Goal: Task Accomplishment & Management: Manage account settings

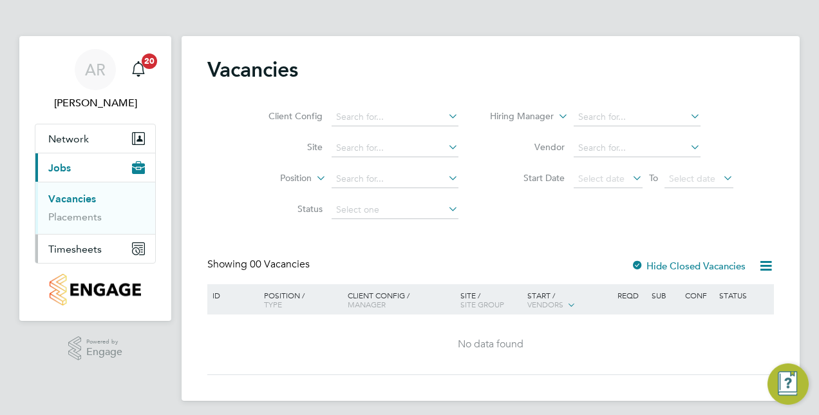
click at [70, 249] on span "Timesheets" at bounding box center [74, 249] width 53 height 12
click at [82, 228] on link "Timesheets" at bounding box center [74, 227] width 53 height 12
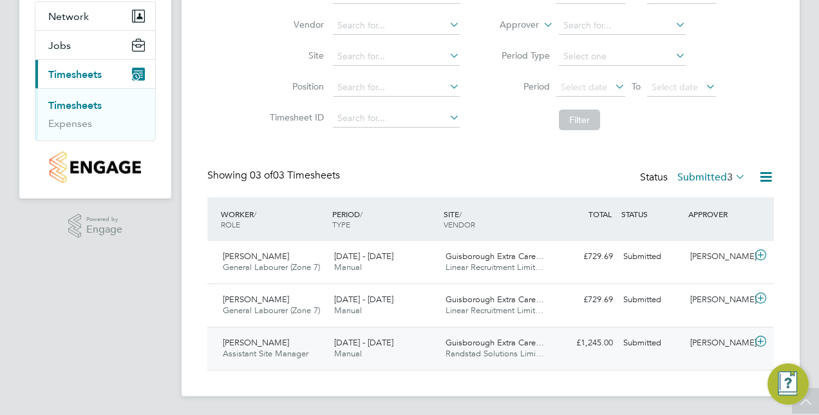
click at [364, 340] on span "[DATE] - [DATE]" at bounding box center [363, 342] width 59 height 11
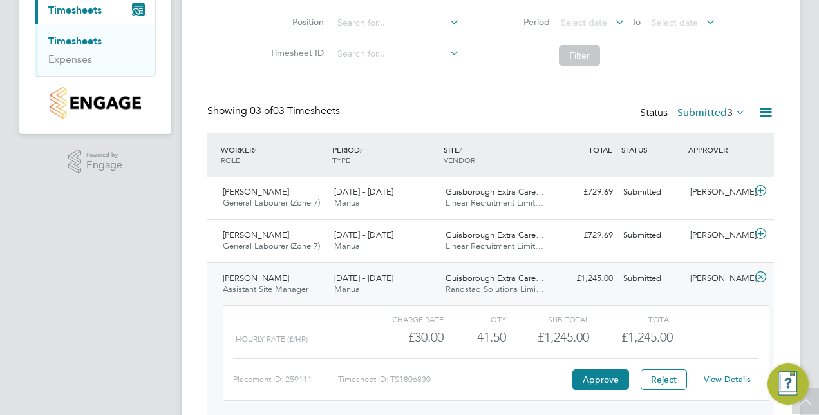
scroll to position [241, 0]
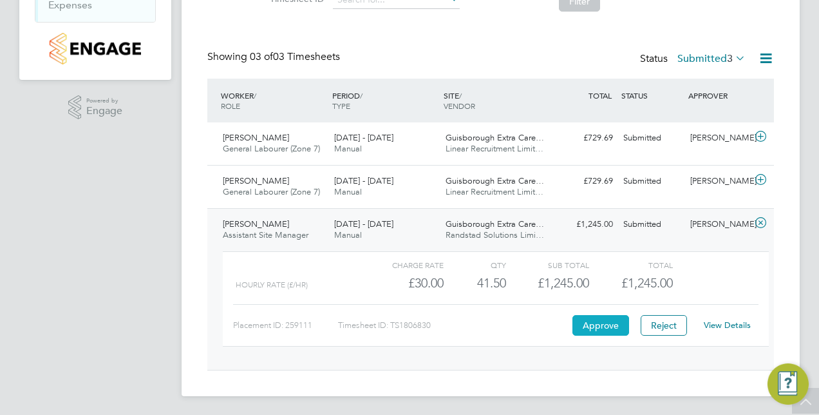
click at [606, 322] on button "Approve" at bounding box center [600, 325] width 57 height 21
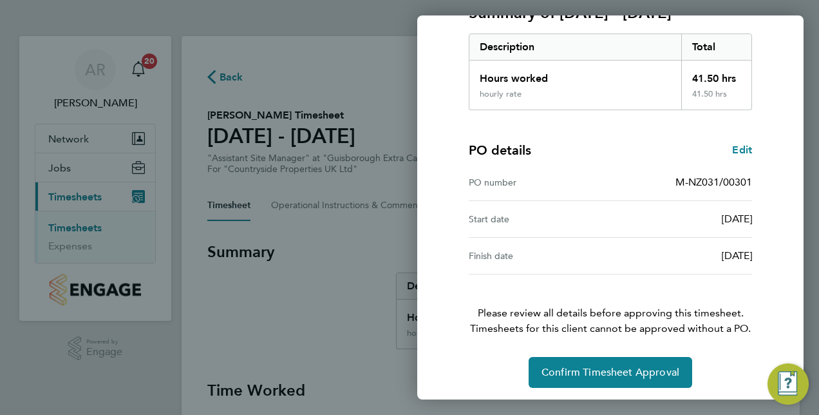
scroll to position [201, 0]
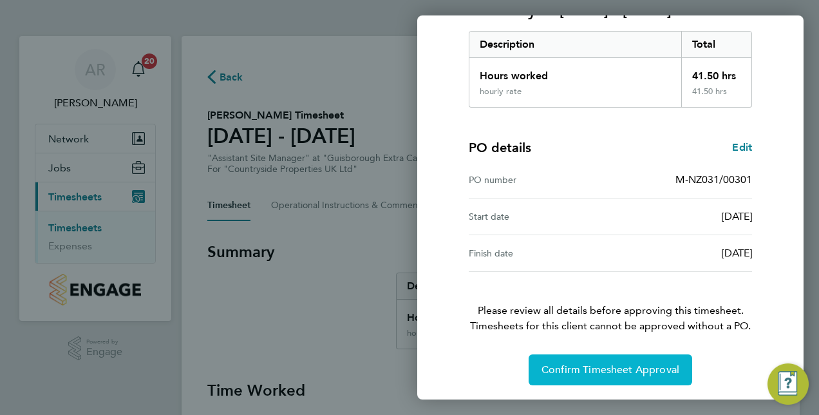
click at [603, 368] on span "Confirm Timesheet Approval" at bounding box center [610, 369] width 138 height 13
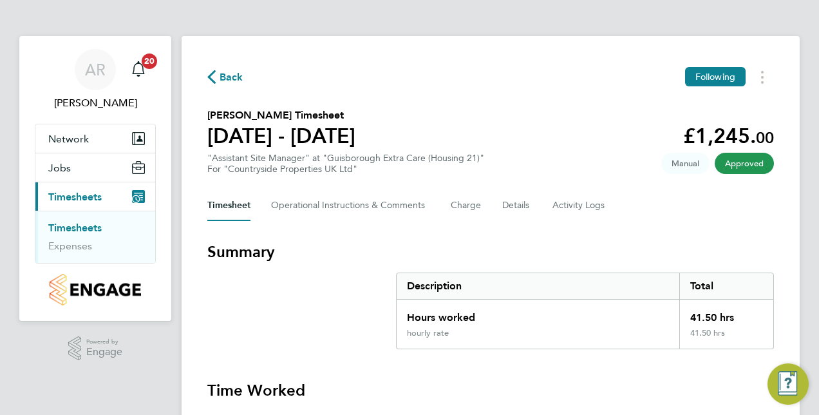
click at [66, 225] on link "Timesheets" at bounding box center [74, 227] width 53 height 12
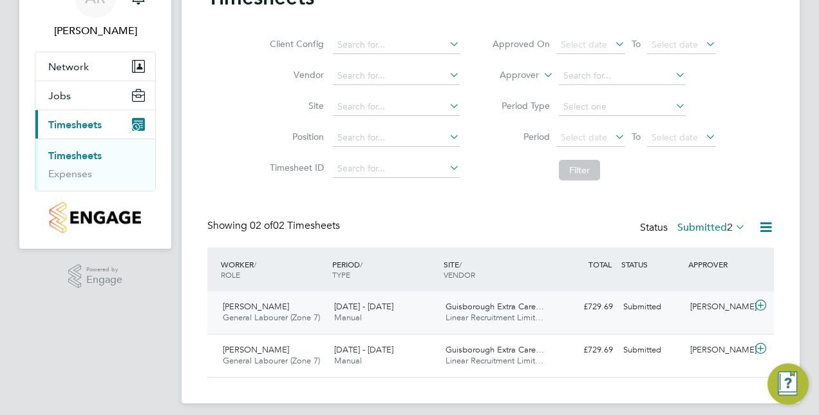
scroll to position [80, 0]
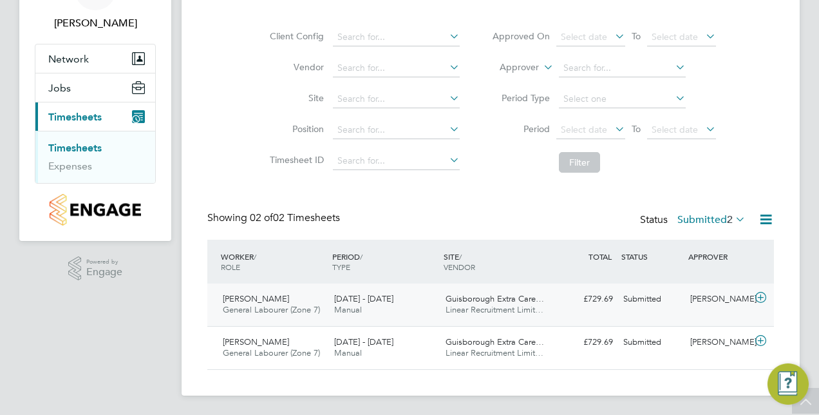
click at [292, 302] on div "Michael French General Labourer (Zone 7) 18 - 24 Aug 2025" at bounding box center [273, 304] width 111 height 32
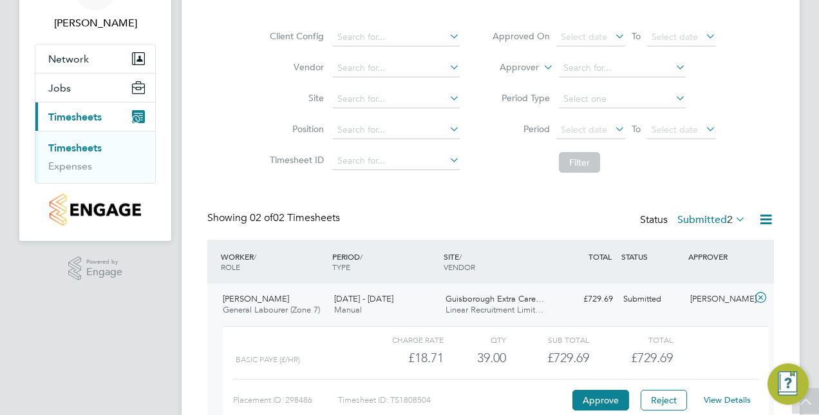
scroll to position [198, 0]
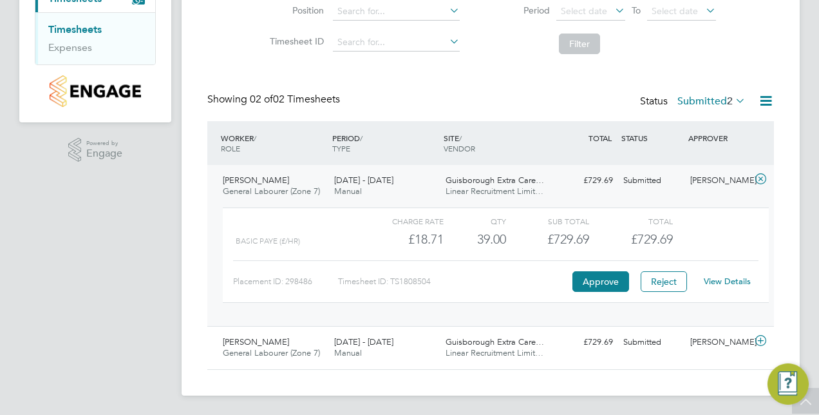
click at [734, 281] on link "View Details" at bounding box center [727, 281] width 47 height 11
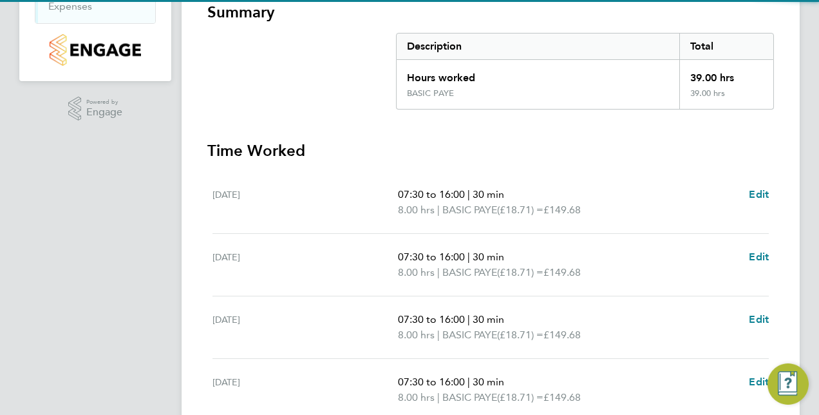
scroll to position [386, 0]
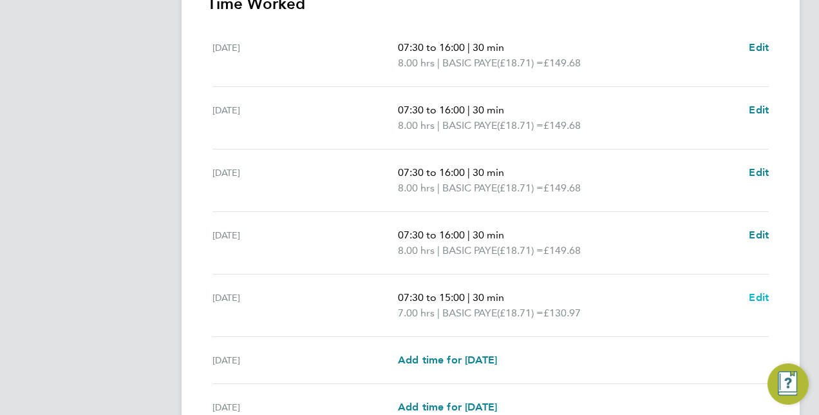
click at [761, 295] on span "Edit" at bounding box center [759, 297] width 20 height 12
select select "30"
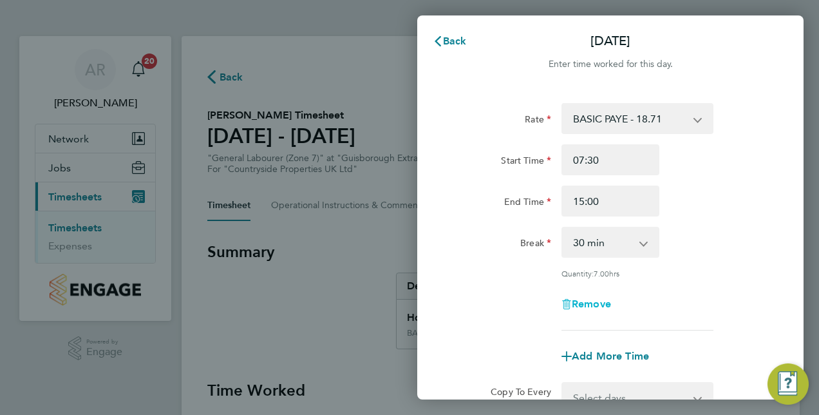
click at [598, 301] on span "Remove" at bounding box center [591, 303] width 39 height 12
select select "null"
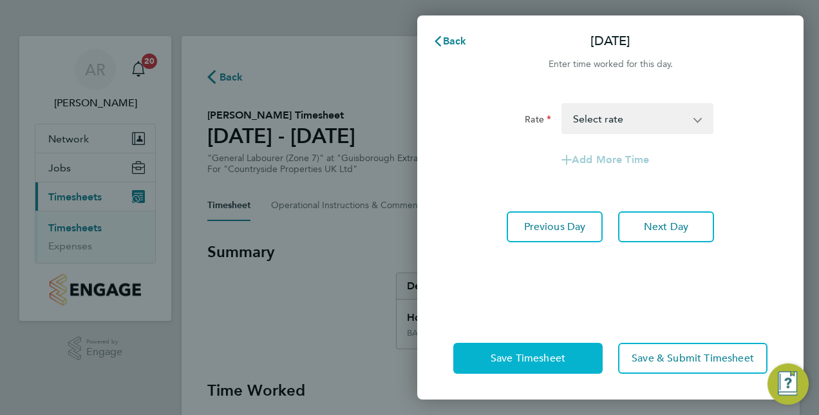
click at [536, 359] on span "Save Timesheet" at bounding box center [528, 357] width 75 height 13
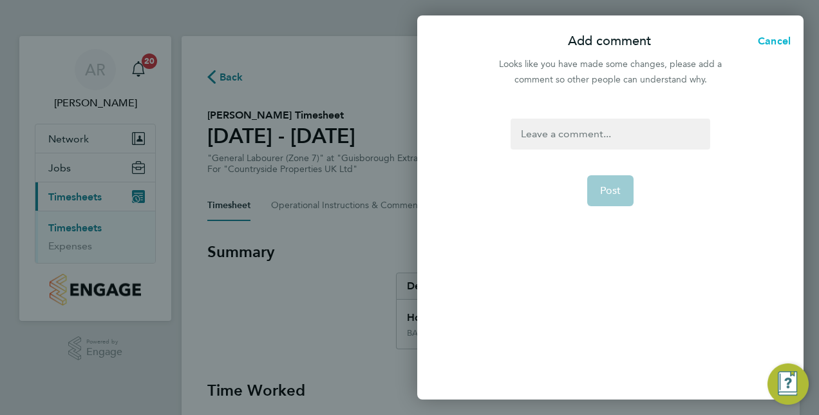
click at [773, 42] on span "Cancel" at bounding box center [772, 41] width 37 height 12
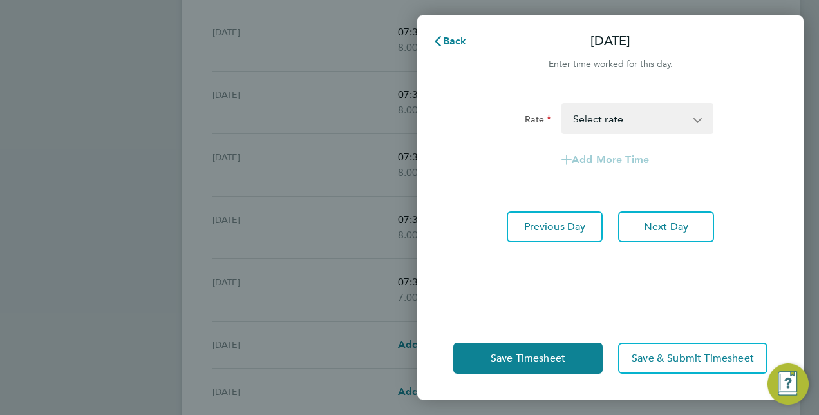
scroll to position [451, 0]
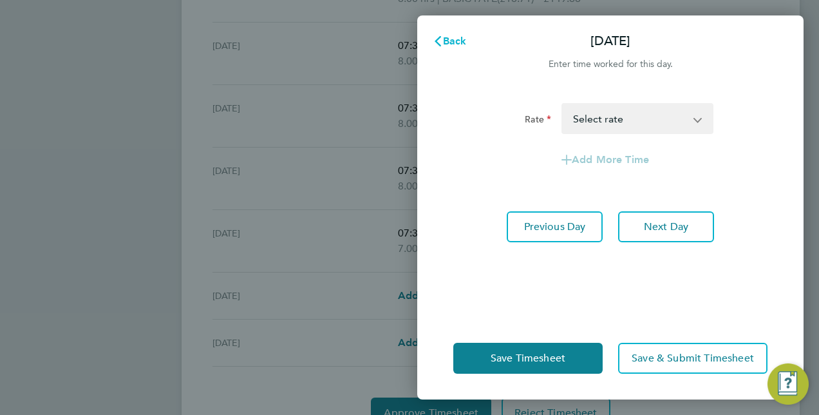
click at [445, 39] on span "Back" at bounding box center [455, 41] width 24 height 12
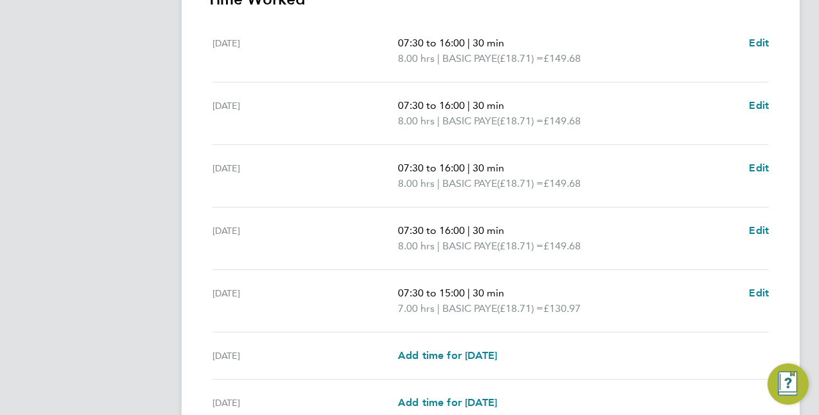
scroll to position [513, 0]
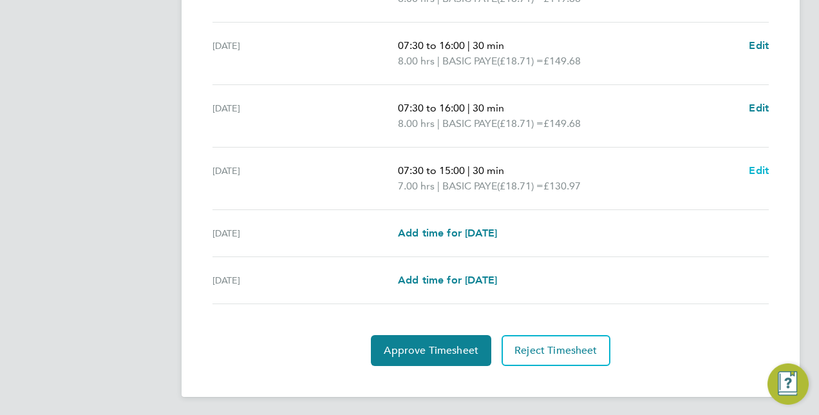
click at [760, 169] on span "Edit" at bounding box center [759, 170] width 20 height 12
select select "30"
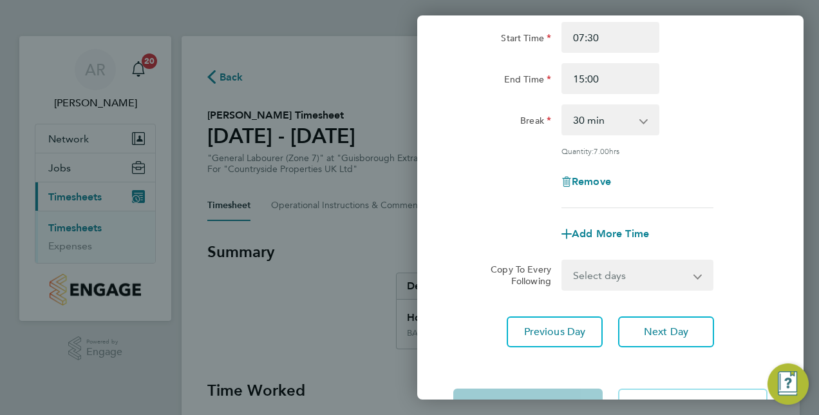
scroll to position [102, 0]
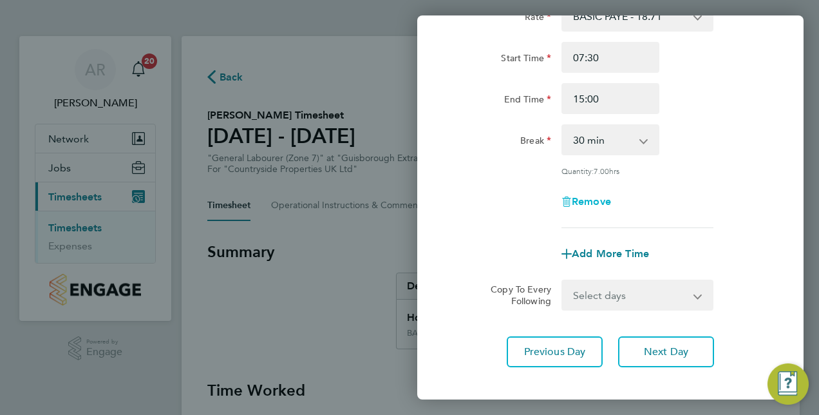
click at [586, 200] on span "Remove" at bounding box center [591, 201] width 39 height 12
select select "null"
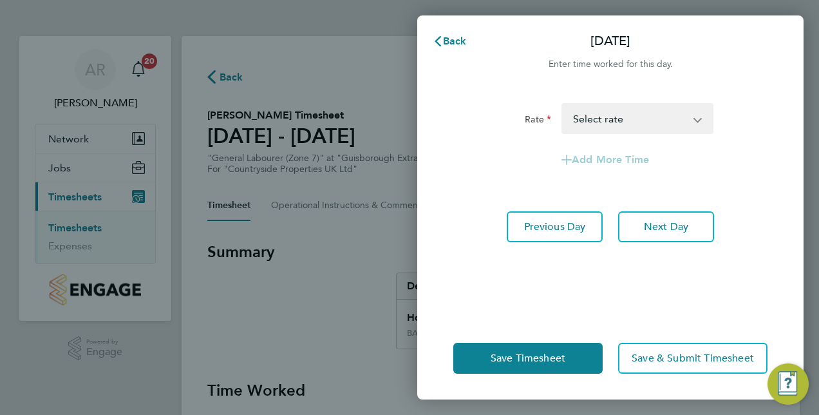
scroll to position [0, 0]
click at [672, 226] on span "Next Day" at bounding box center [666, 226] width 44 height 13
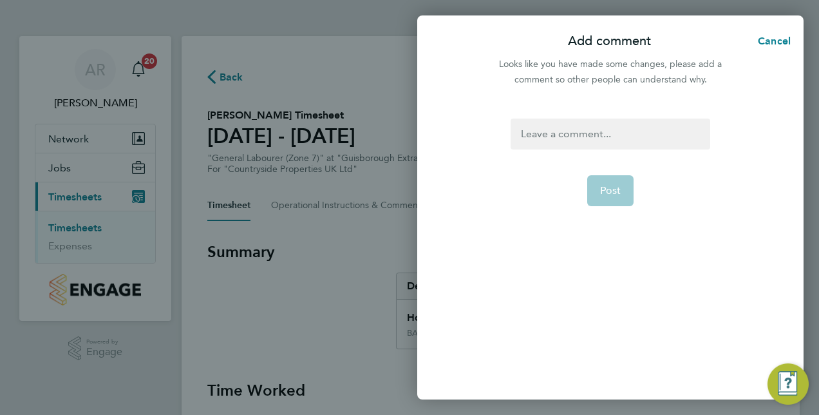
click at [585, 138] on div at bounding box center [609, 133] width 199 height 31
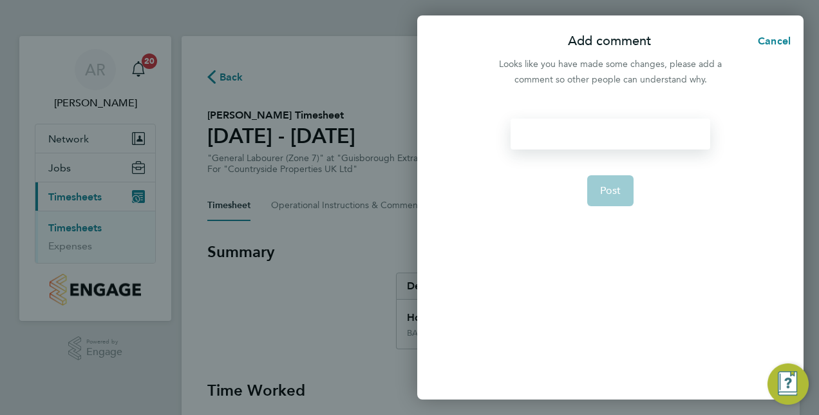
click at [551, 132] on div at bounding box center [609, 133] width 199 height 31
click at [603, 184] on span "Post" at bounding box center [610, 190] width 21 height 13
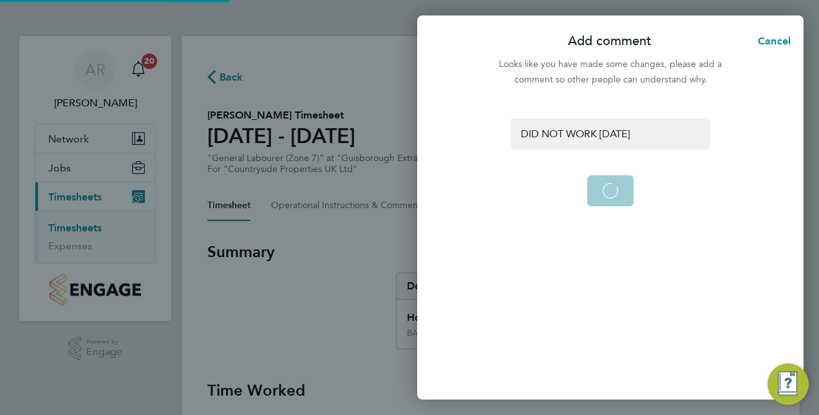
select select "30"
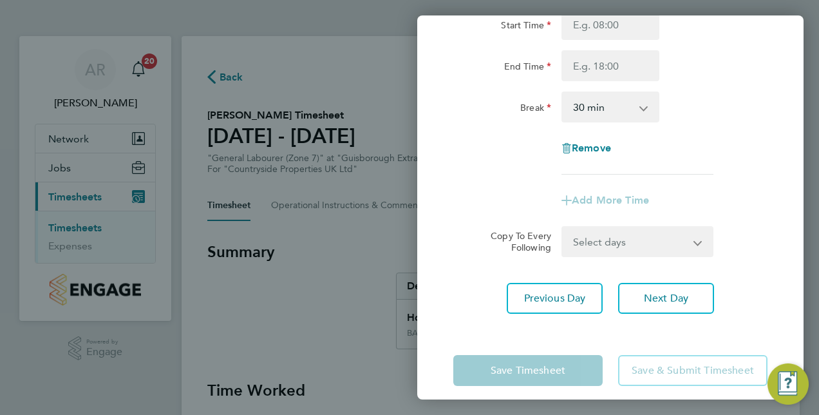
scroll to position [147, 0]
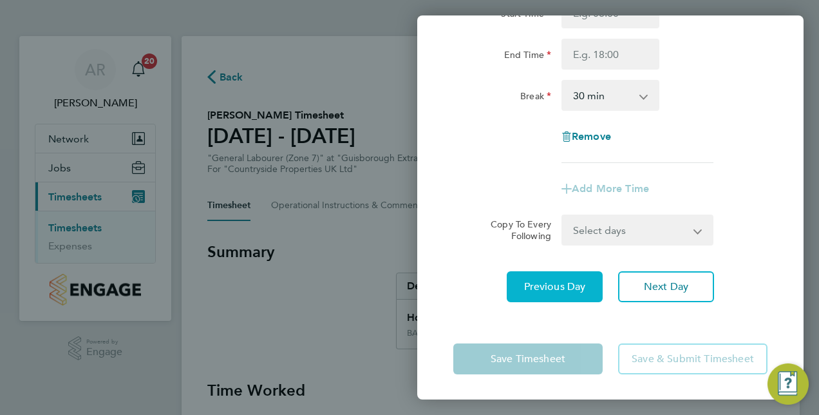
click at [552, 292] on button "Previous Day" at bounding box center [555, 286] width 96 height 31
select select "30"
click at [552, 288] on span "Previous Day" at bounding box center [555, 286] width 62 height 13
select select "30"
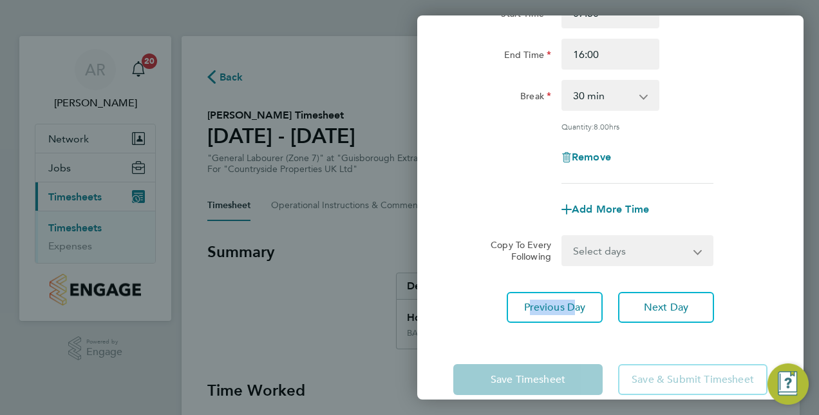
click at [552, 288] on div "Rate BASIC PAYE - 18.71 Start Time 07:30 End Time 16:00 Break 0 min 15 min 30 m…" at bounding box center [610, 139] width 386 height 397
drag, startPoint x: 552, startPoint y: 288, endPoint x: 559, endPoint y: 305, distance: 18.2
click at [559, 305] on span "Previous Day" at bounding box center [555, 307] width 62 height 13
select select "30"
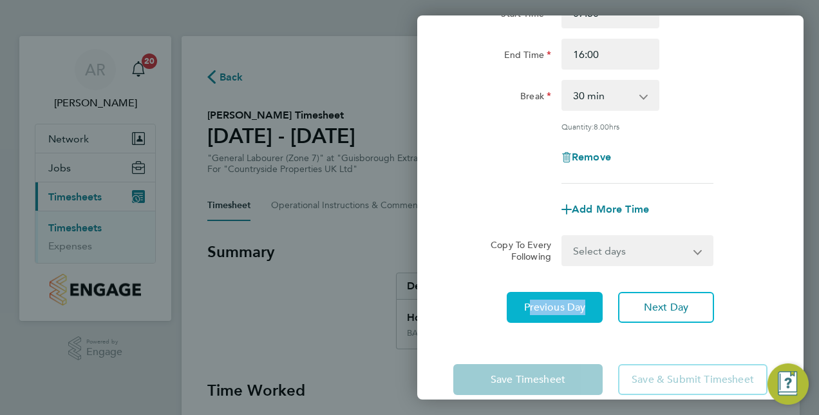
click at [559, 304] on span "Previous Day" at bounding box center [555, 307] width 62 height 13
select select "30"
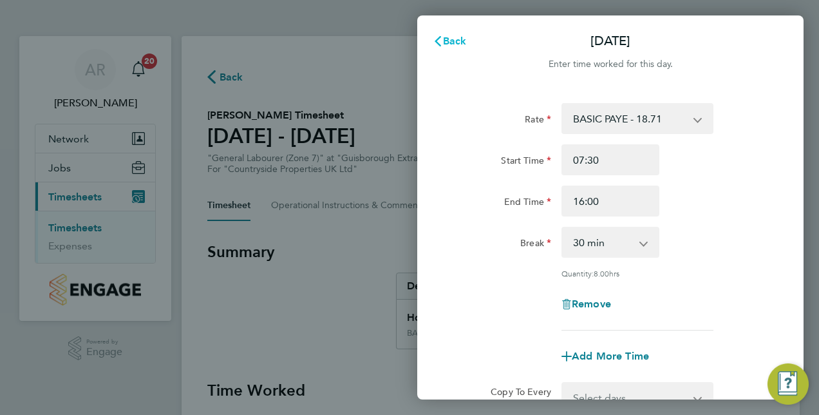
click at [451, 39] on span "Back" at bounding box center [455, 41] width 24 height 12
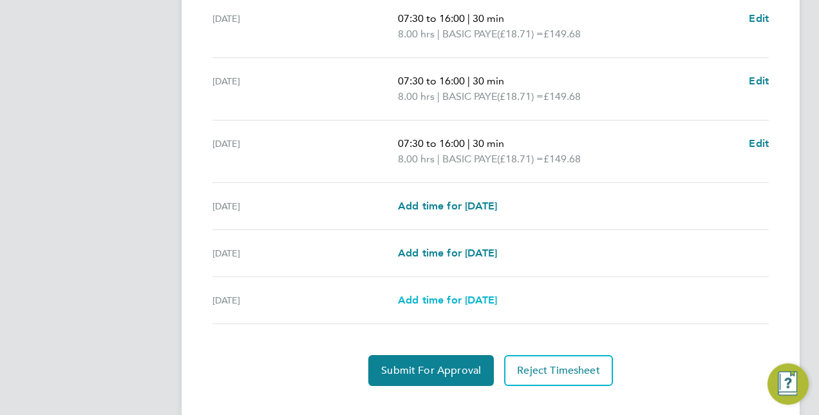
scroll to position [498, 0]
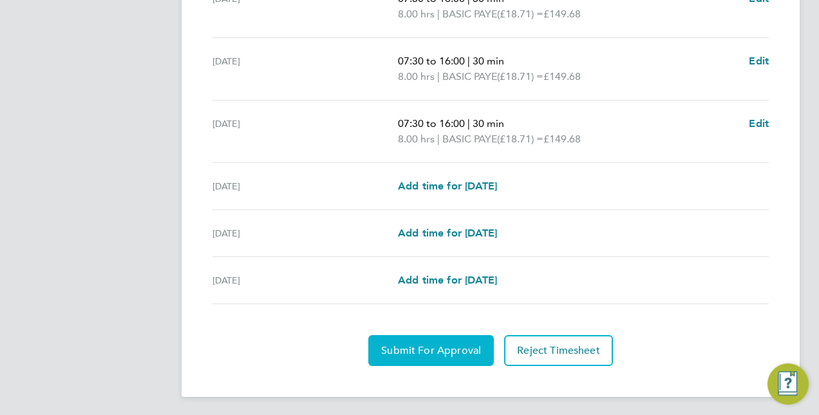
click at [428, 349] on span "Submit For Approval" at bounding box center [431, 350] width 100 height 13
click at [435, 348] on span "Approve Timesheet" at bounding box center [431, 350] width 95 height 13
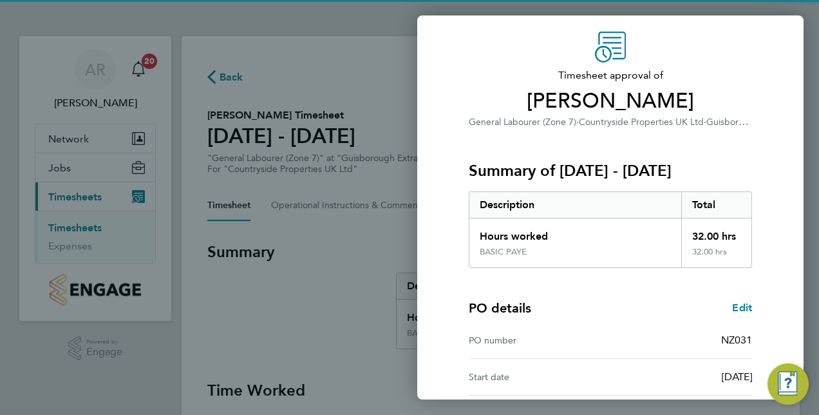
scroll to position [201, 0]
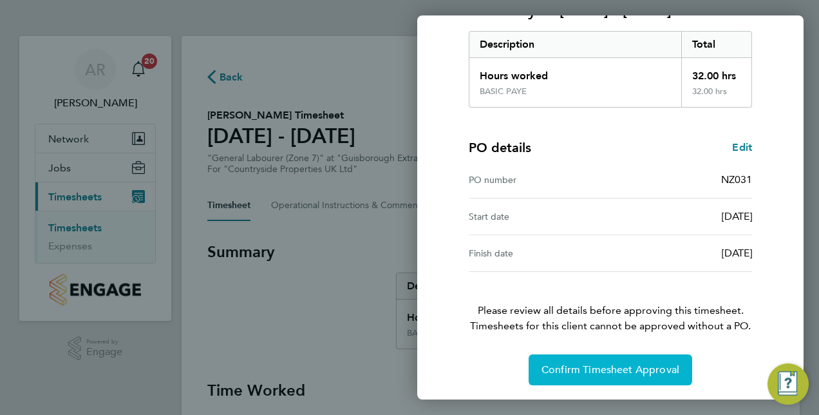
click at [624, 368] on span "Confirm Timesheet Approval" at bounding box center [610, 369] width 138 height 13
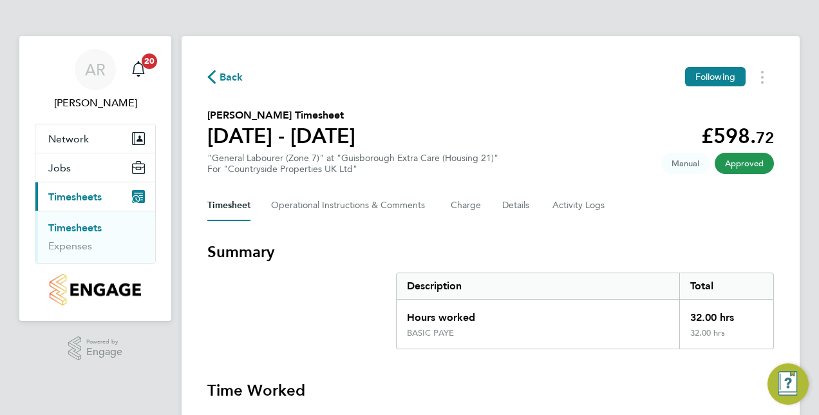
click at [87, 227] on link "Timesheets" at bounding box center [74, 227] width 53 height 12
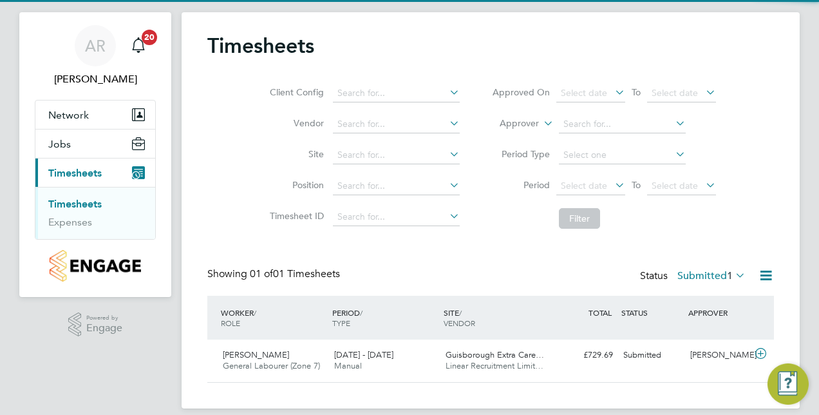
scroll to position [37, 0]
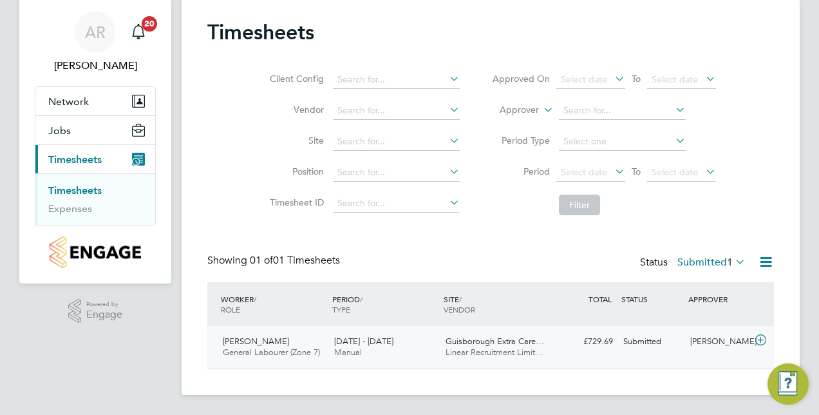
click at [322, 344] on div "Michael French General Labourer (Zone 7) 11 - 17 Aug 2025" at bounding box center [273, 347] width 111 height 32
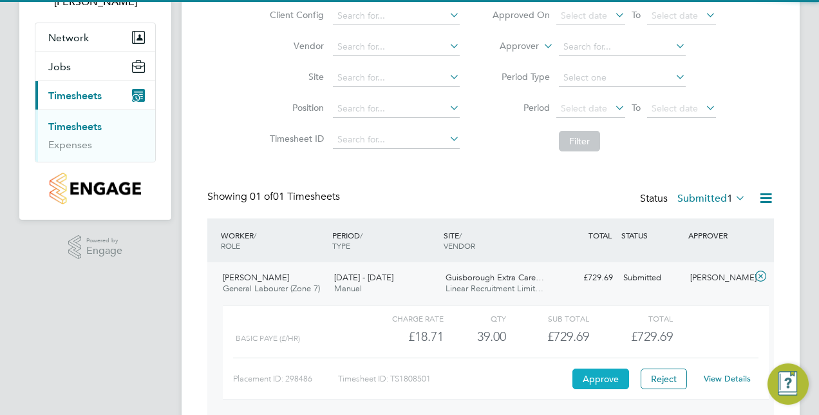
scroll to position [155, 0]
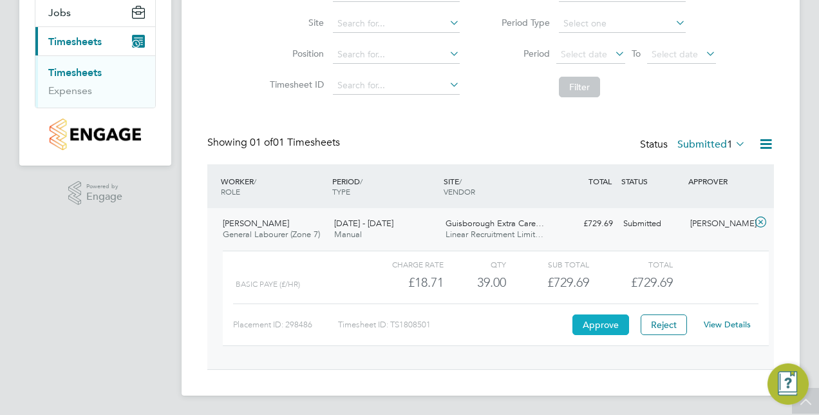
click at [604, 328] on button "Approve" at bounding box center [600, 324] width 57 height 21
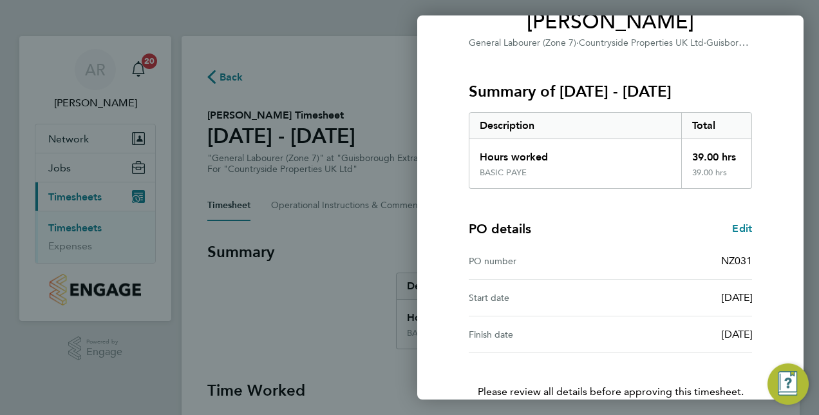
scroll to position [201, 0]
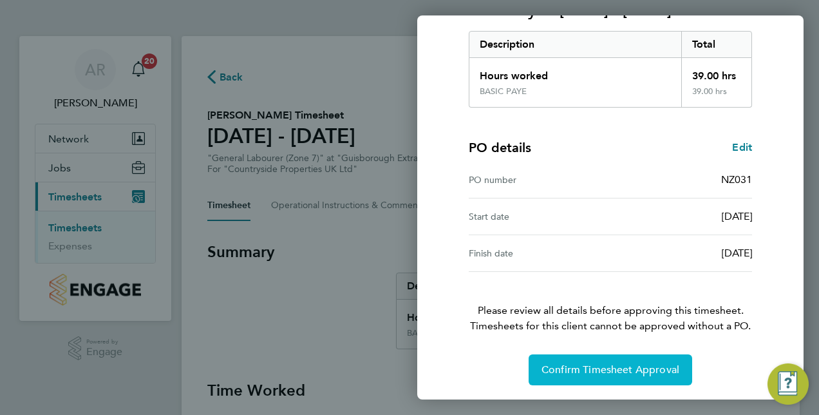
click at [598, 374] on button "Confirm Timesheet Approval" at bounding box center [611, 369] width 164 height 31
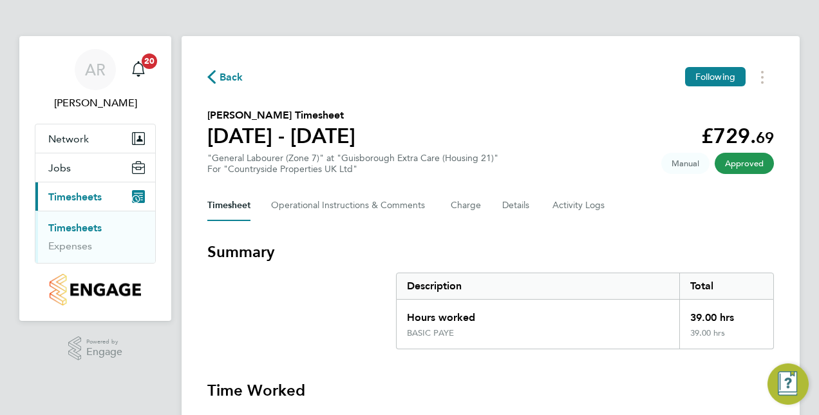
click at [67, 230] on link "Timesheets" at bounding box center [74, 227] width 53 height 12
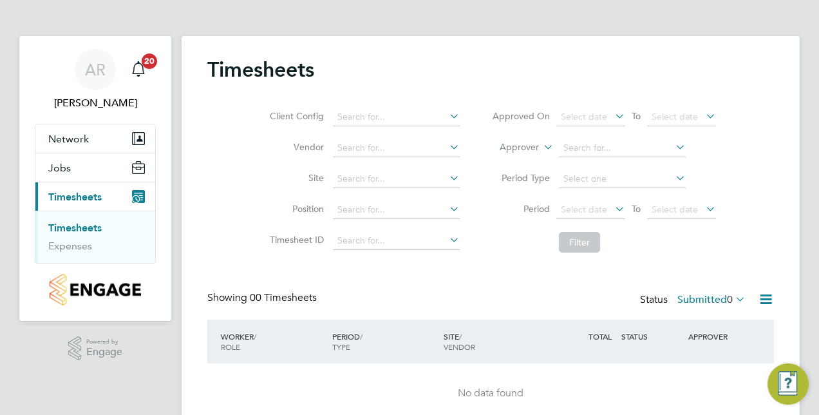
click at [85, 227] on link "Timesheets" at bounding box center [74, 227] width 53 height 12
